Goal: Task Accomplishment & Management: Manage account settings

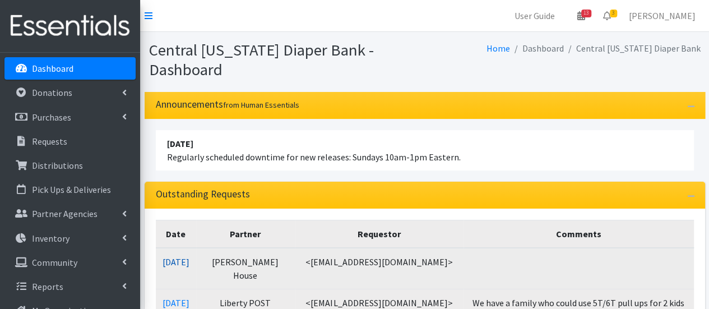
click at [174, 263] on link "10/06/2025" at bounding box center [176, 261] width 27 height 11
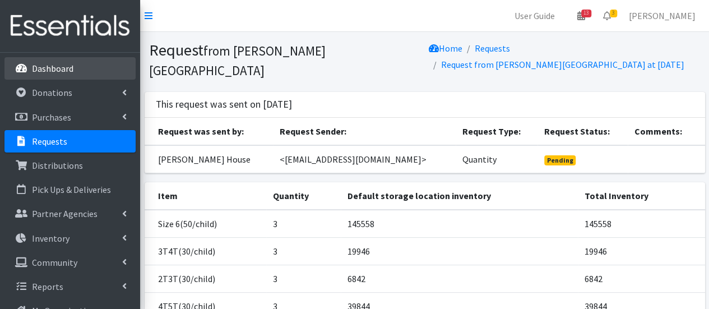
click at [63, 66] on p "Dashboard" at bounding box center [52, 68] width 41 height 11
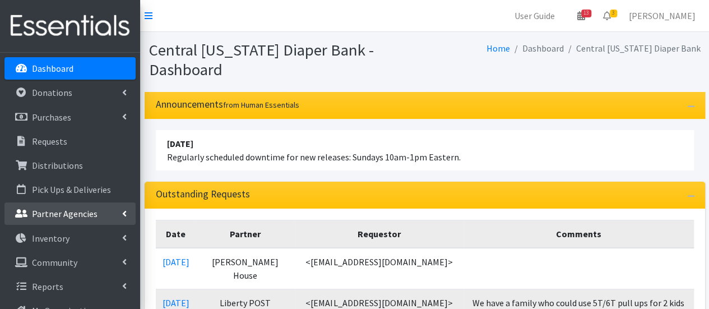
click at [70, 216] on p "Partner Agencies" at bounding box center [65, 213] width 66 height 11
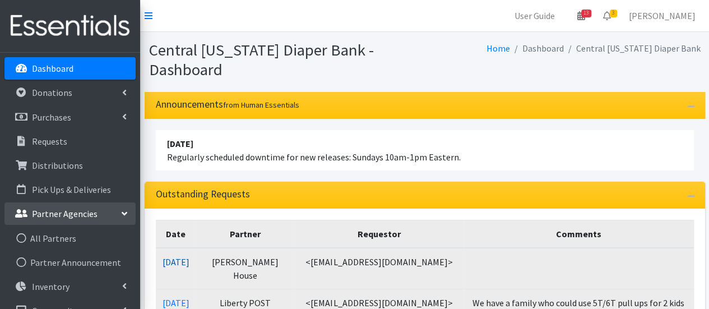
click at [190, 261] on link "10/06/2025" at bounding box center [176, 261] width 27 height 11
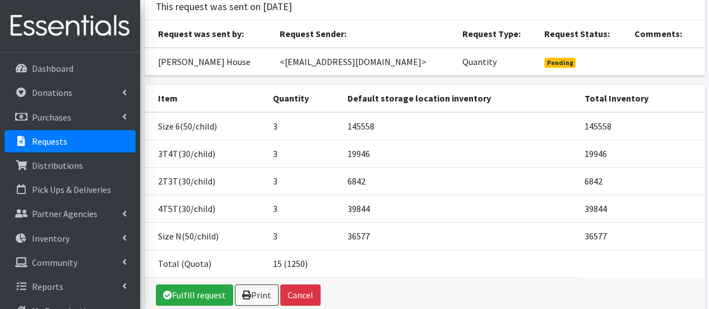
scroll to position [131, 0]
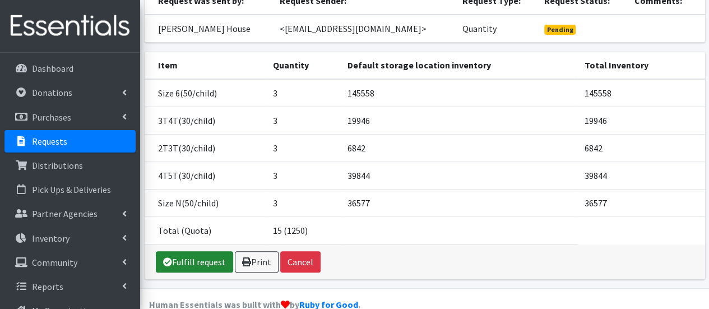
click at [202, 251] on link "Fulfill request" at bounding box center [194, 261] width 77 height 21
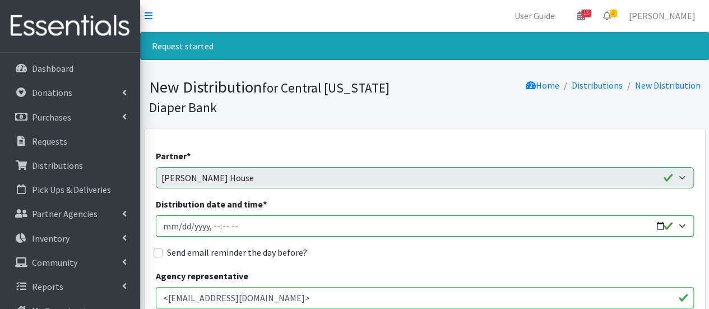
click at [179, 225] on input "Distribution date and time *" at bounding box center [425, 225] width 538 height 21
type input "2025-10-07T15:00"
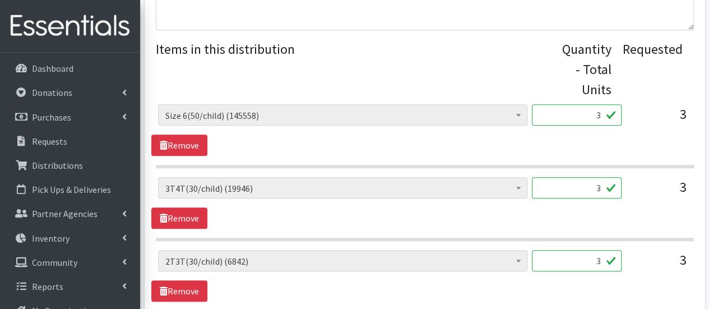
scroll to position [449, 0]
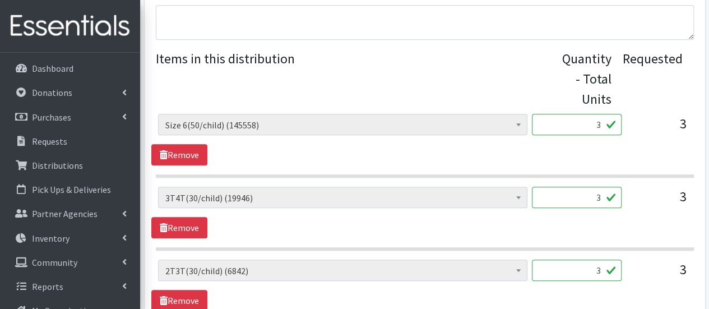
drag, startPoint x: 590, startPoint y: 124, endPoint x: 595, endPoint y: 121, distance: 5.8
click at [608, 122] on input "3" at bounding box center [577, 124] width 90 height 21
type input "150"
drag, startPoint x: 591, startPoint y: 197, endPoint x: 604, endPoint y: 198, distance: 12.4
click at [610, 198] on input "3" at bounding box center [577, 197] width 90 height 21
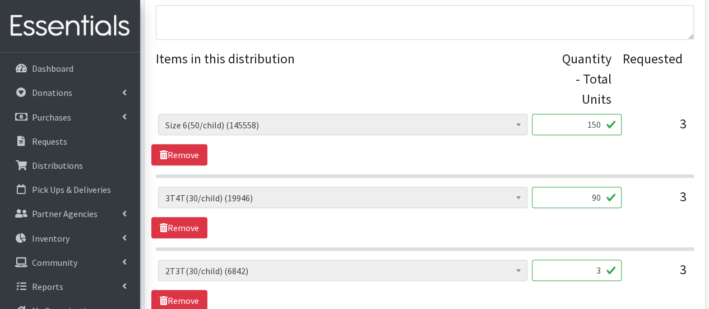
type input "90"
drag, startPoint x: 589, startPoint y: 272, endPoint x: 616, endPoint y: 278, distance: 27.5
click at [617, 278] on input "3" at bounding box center [577, 270] width 90 height 21
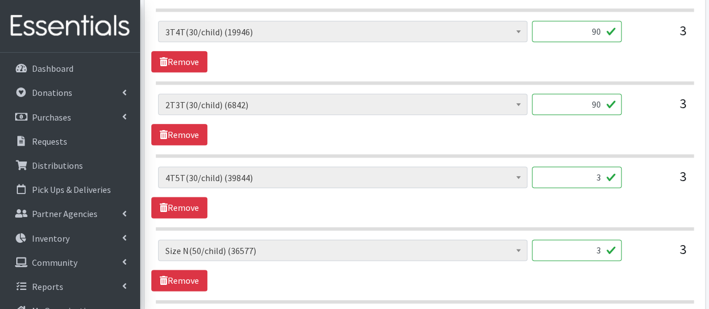
scroll to position [617, 0]
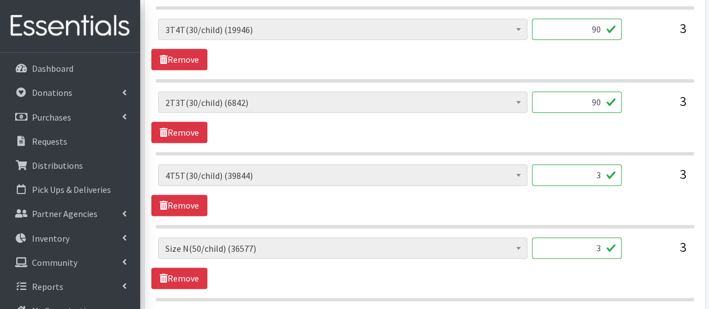
type input "90"
drag, startPoint x: 584, startPoint y: 177, endPoint x: 596, endPoint y: 177, distance: 11.8
click at [596, 177] on input "3" at bounding box center [577, 174] width 90 height 21
drag, startPoint x: 594, startPoint y: 171, endPoint x: 600, endPoint y: 171, distance: 6.2
click at [600, 171] on input "3" at bounding box center [577, 174] width 90 height 21
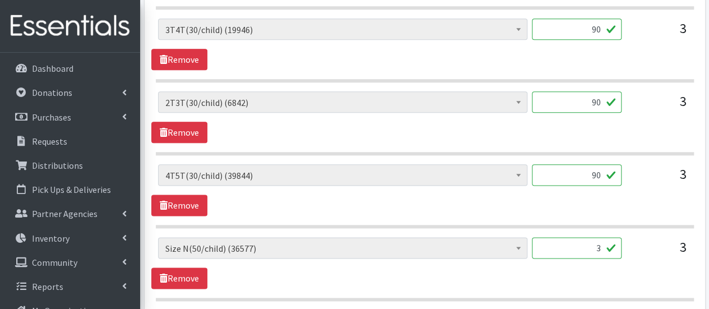
type input "90"
drag, startPoint x: 586, startPoint y: 243, endPoint x: 620, endPoint y: 243, distance: 33.6
click at [620, 243] on input "3" at bounding box center [577, 247] width 90 height 21
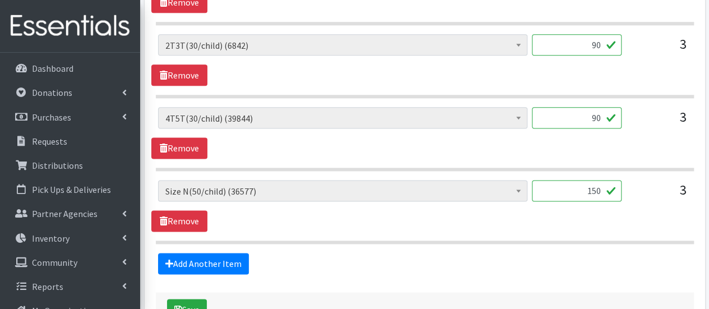
scroll to position [729, 0]
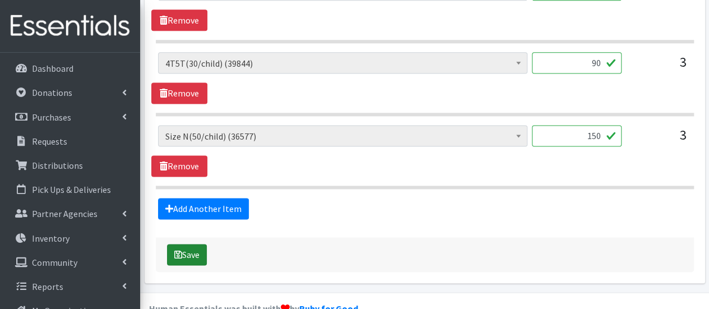
type input "150"
click at [197, 258] on button "Save" at bounding box center [187, 254] width 40 height 21
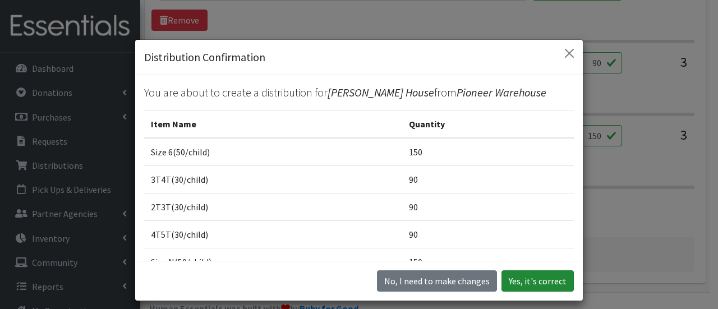
click at [558, 281] on button "Yes, it's correct" at bounding box center [537, 280] width 72 height 21
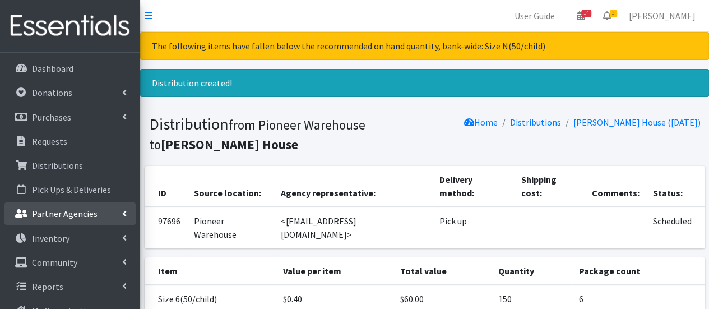
click at [97, 217] on link "Partner Agencies" at bounding box center [69, 213] width 131 height 22
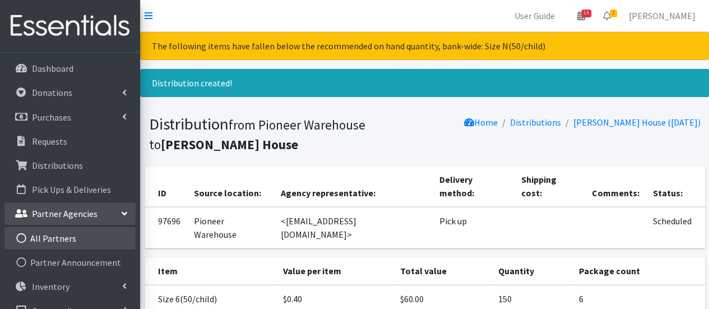
click at [89, 232] on link "All Partners" at bounding box center [69, 238] width 131 height 22
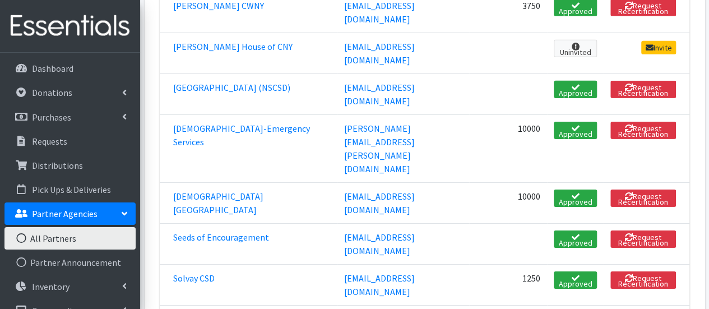
scroll to position [1851, 0]
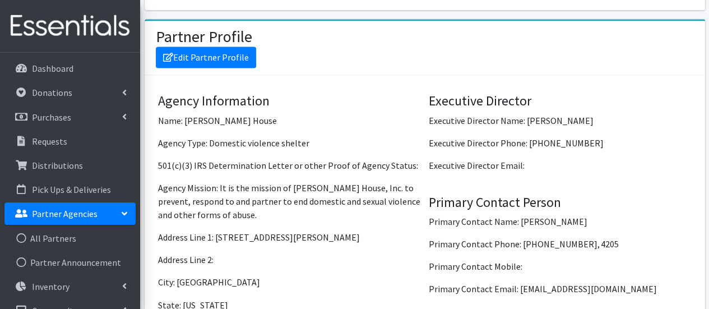
scroll to position [841, 0]
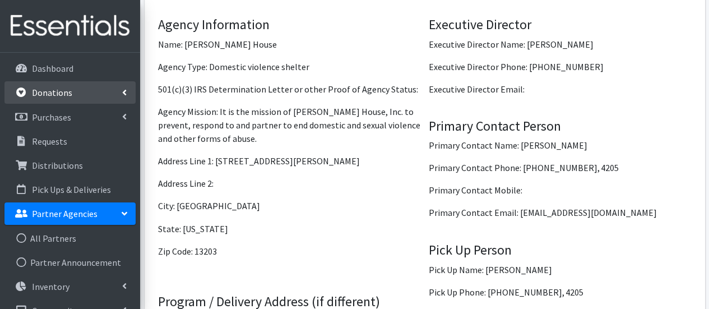
click at [82, 96] on link "Donations" at bounding box center [69, 92] width 131 height 22
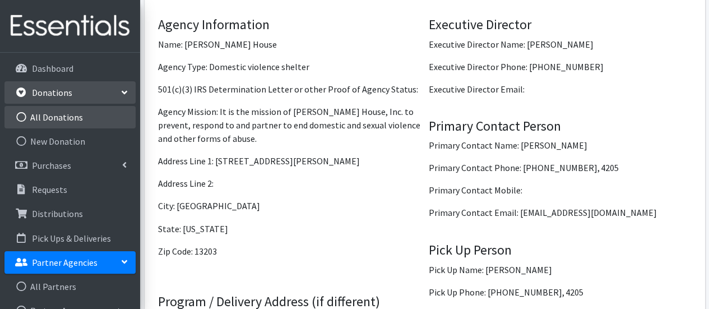
click at [83, 115] on link "All Donations" at bounding box center [69, 117] width 131 height 22
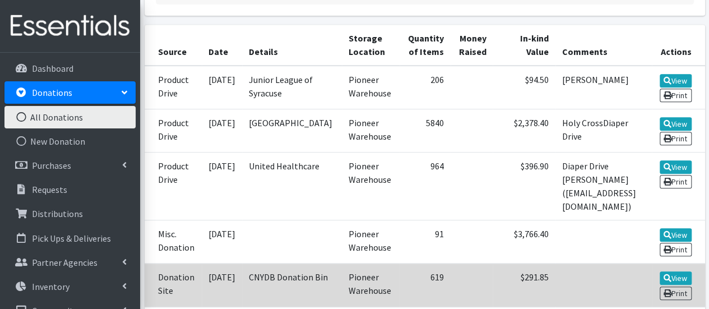
scroll to position [280, 0]
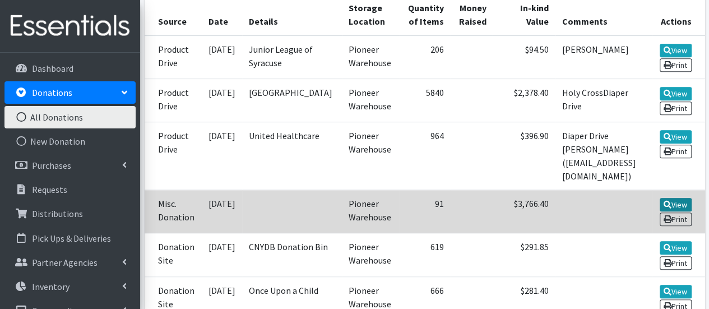
click at [673, 198] on link "View" at bounding box center [676, 204] width 32 height 13
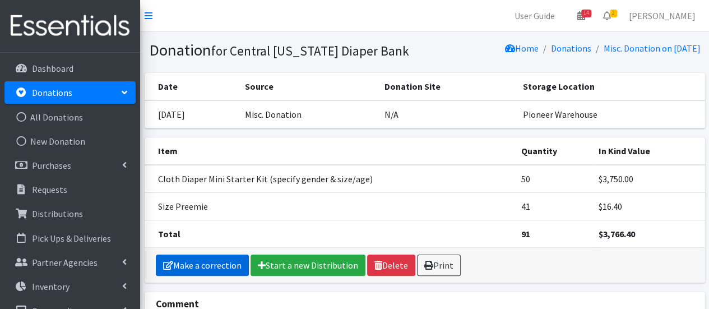
click at [218, 265] on link "Make a correction" at bounding box center [202, 265] width 93 height 21
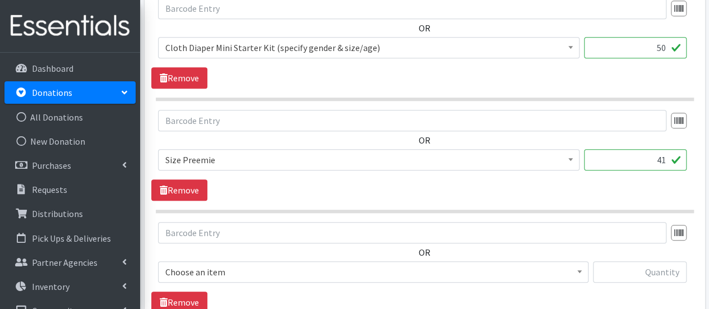
scroll to position [505, 0]
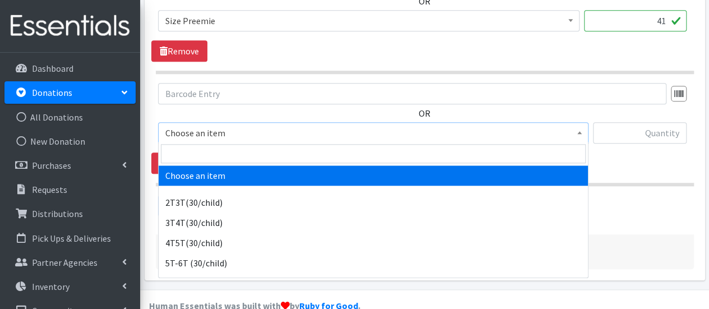
click at [228, 139] on span "Choose an item" at bounding box center [373, 132] width 431 height 21
click at [224, 142] on span at bounding box center [373, 154] width 429 height 24
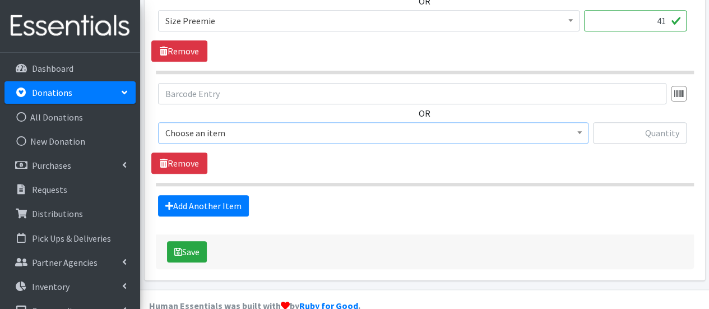
click at [221, 138] on span "Choose an item" at bounding box center [373, 133] width 416 height 16
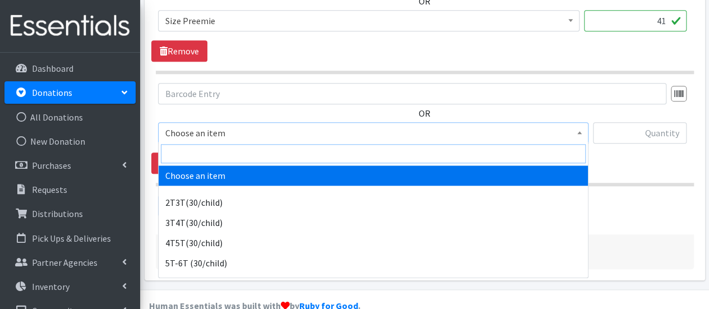
click at [216, 145] on input "search" at bounding box center [373, 153] width 425 height 19
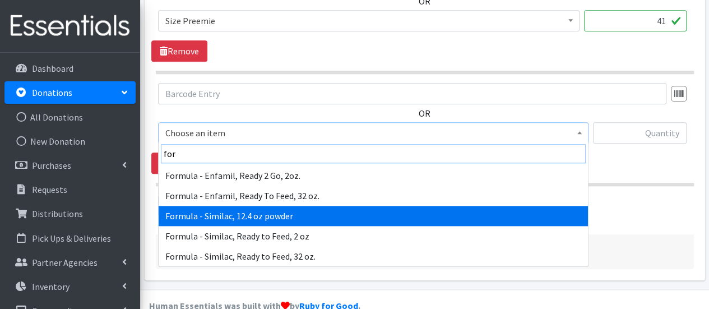
type input "for"
select select "6584"
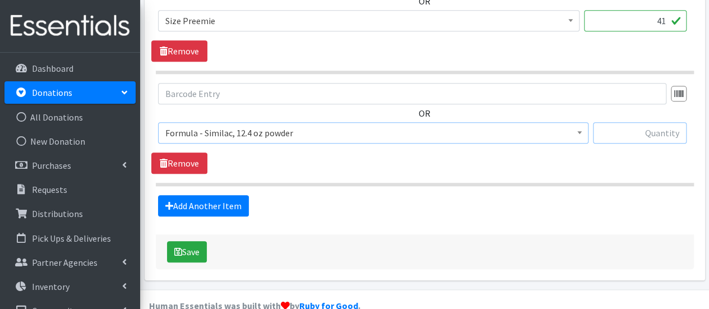
click at [639, 132] on input "text" at bounding box center [640, 132] width 94 height 21
type input "4"
click at [200, 252] on button "Save" at bounding box center [187, 251] width 40 height 21
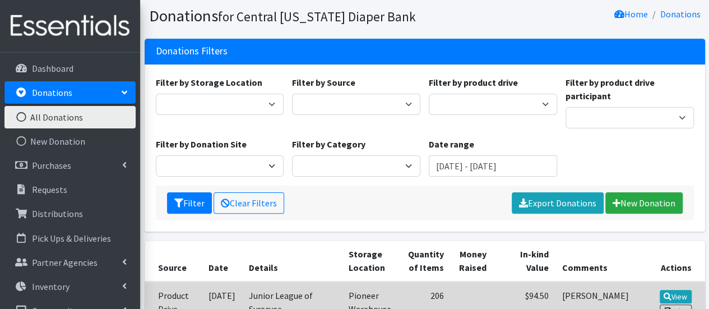
scroll to position [168, 0]
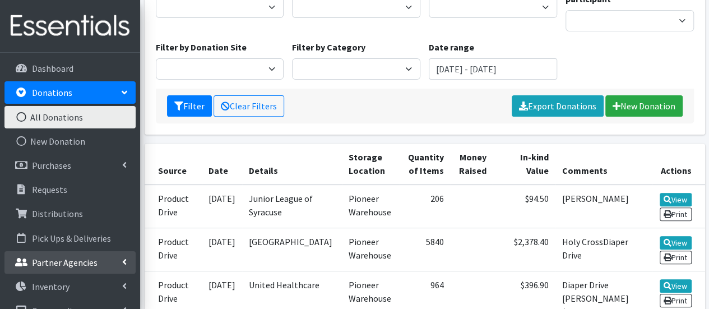
click at [73, 257] on p "Partner Agencies" at bounding box center [65, 262] width 66 height 11
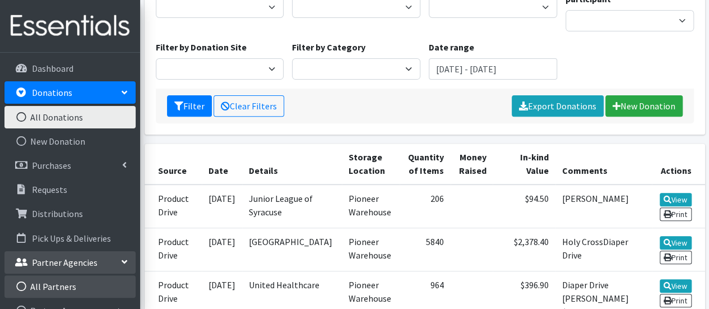
click at [63, 283] on link "All Partners" at bounding box center [69, 286] width 131 height 22
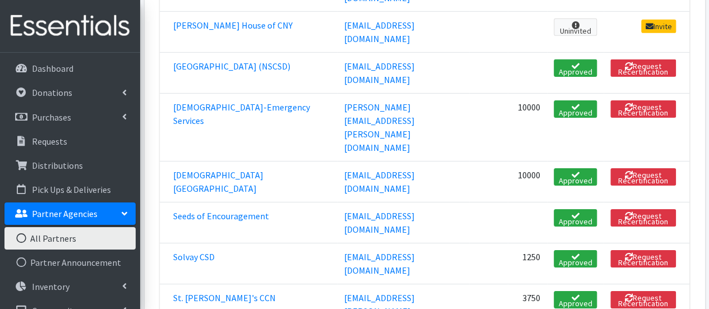
scroll to position [1794, 0]
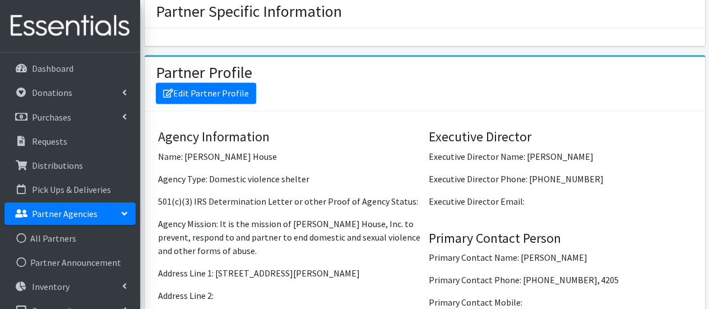
scroll to position [785, 0]
